Goal: Task Accomplishment & Management: Manage account settings

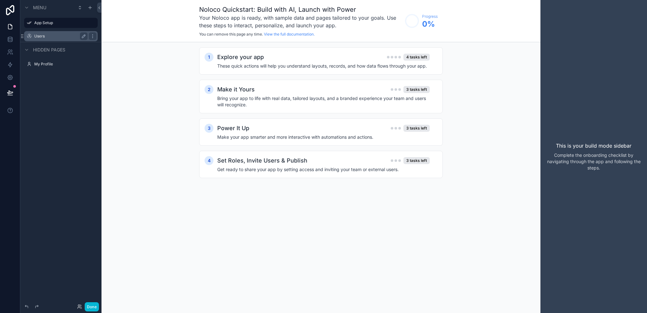
click at [36, 39] on div "Users" at bounding box center [60, 36] width 53 height 8
click at [49, 36] on label "Users" at bounding box center [59, 36] width 51 height 5
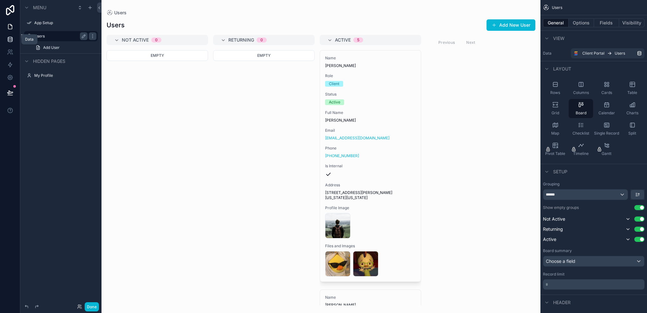
click at [11, 40] on icon at bounding box center [10, 39] width 4 height 3
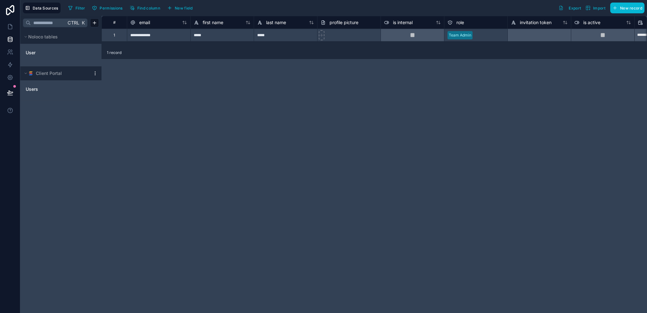
click at [96, 72] on icon at bounding box center [95, 73] width 5 height 5
click at [37, 128] on div "Ctrl K Noloco tables User Client Portal Users" at bounding box center [60, 164] width 81 height 297
click at [44, 92] on link "Users" at bounding box center [55, 89] width 58 height 6
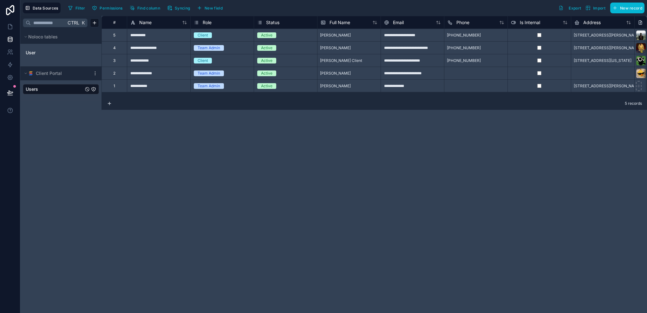
drag, startPoint x: 44, startPoint y: 92, endPoint x: 32, endPoint y: 113, distance: 24.3
click at [32, 113] on div "Ctrl K Noloco tables User Client Portal Users" at bounding box center [60, 164] width 81 height 297
click at [92, 88] on icon "Users" at bounding box center [93, 89] width 5 height 5
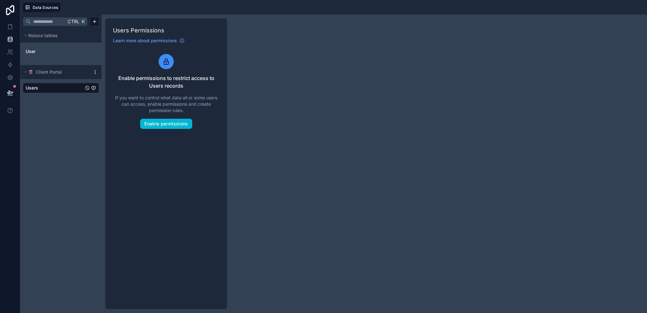
click at [94, 72] on icon at bounding box center [95, 71] width 5 height 5
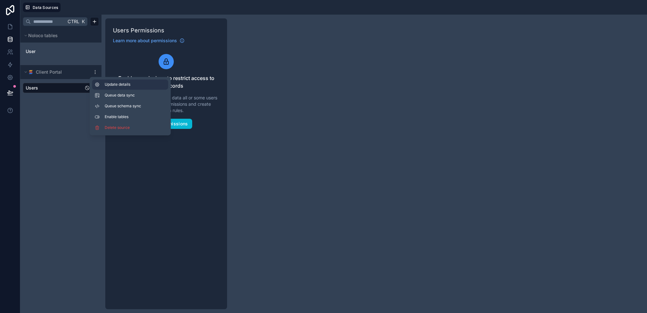
click at [107, 81] on button "Update details" at bounding box center [130, 84] width 76 height 10
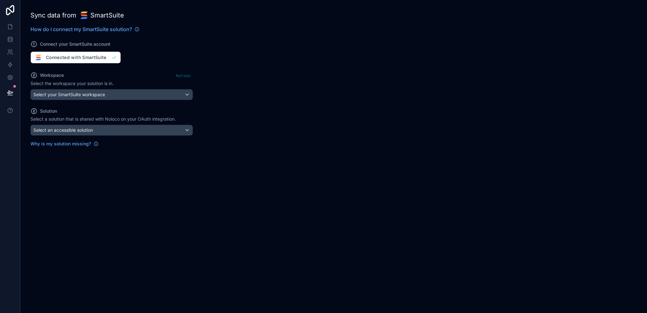
click at [106, 58] on div "Connect your SmartSuite account Connected with SmartSuite" at bounding box center [111, 48] width 162 height 30
click at [9, 37] on icon at bounding box center [10, 39] width 6 height 6
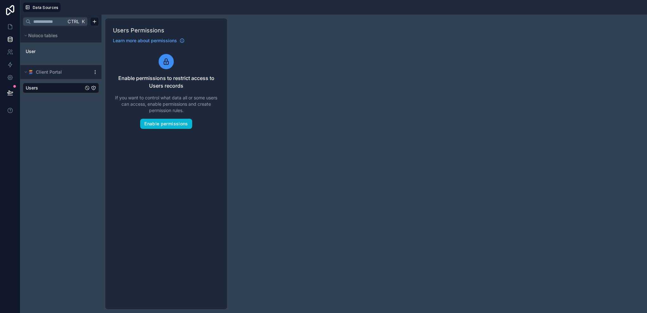
click at [95, 73] on icon at bounding box center [95, 73] width 0 height 0
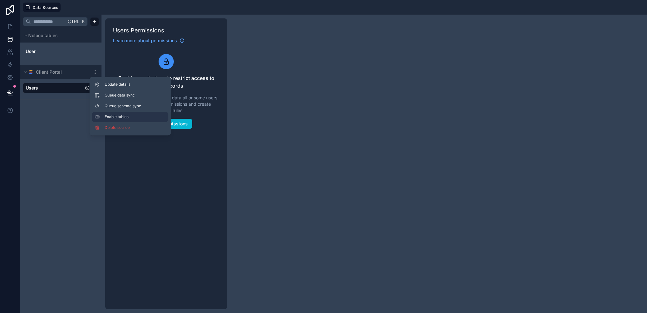
click at [119, 116] on span "Enable tables" at bounding box center [135, 116] width 61 height 5
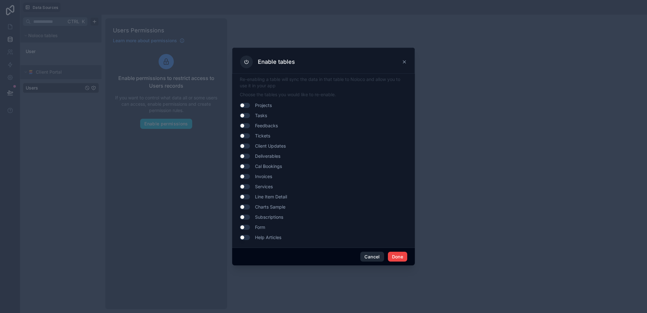
click at [369, 256] on button "Cancel" at bounding box center [371, 256] width 23 height 10
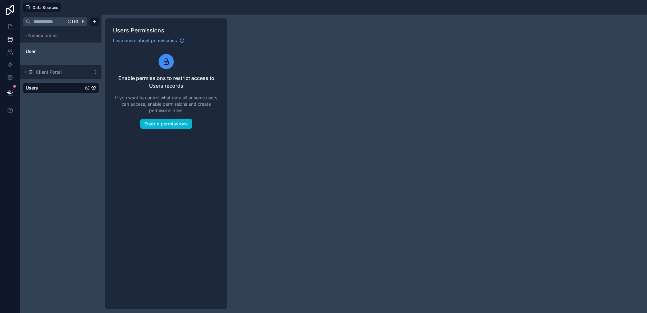
drag, startPoint x: 53, startPoint y: 89, endPoint x: 16, endPoint y: 122, distance: 49.2
click at [16, 122] on div at bounding box center [10, 156] width 20 height 313
click at [57, 52] on link "User" at bounding box center [51, 51] width 51 height 6
